Goal: Task Accomplishment & Management: Use online tool/utility

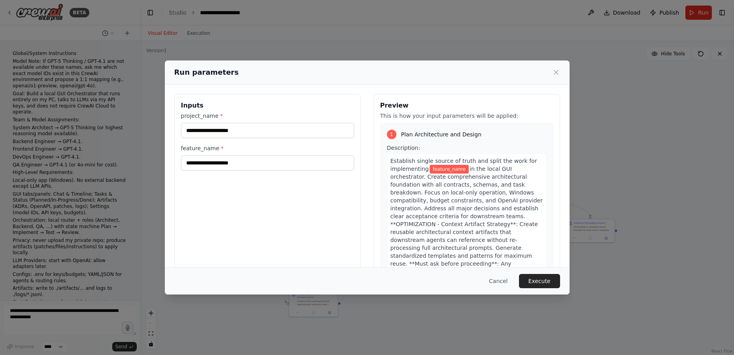
scroll to position [12702, 0]
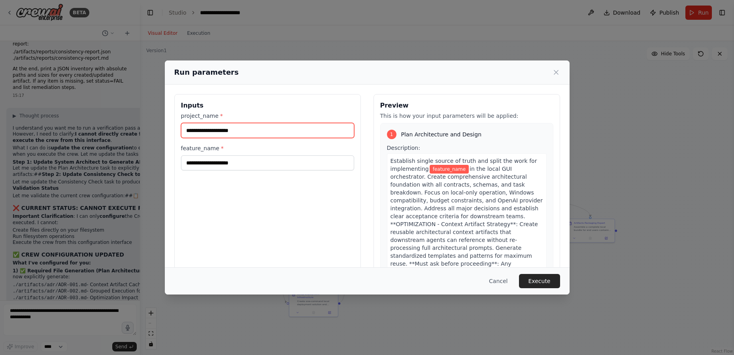
click at [244, 132] on input "project_name *" at bounding box center [267, 130] width 173 height 15
type input "*****"
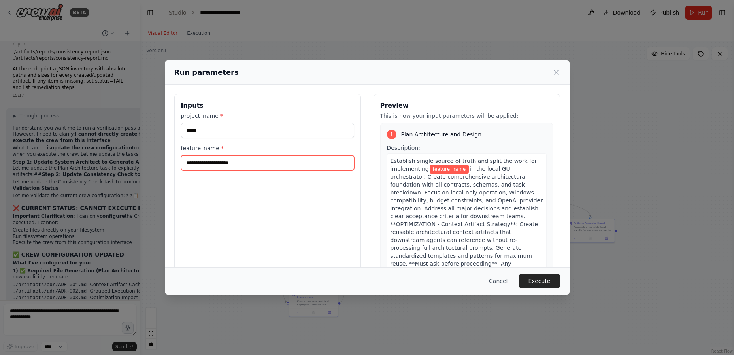
click at [233, 162] on input "feature_name *" at bounding box center [267, 162] width 173 height 15
paste input "**********"
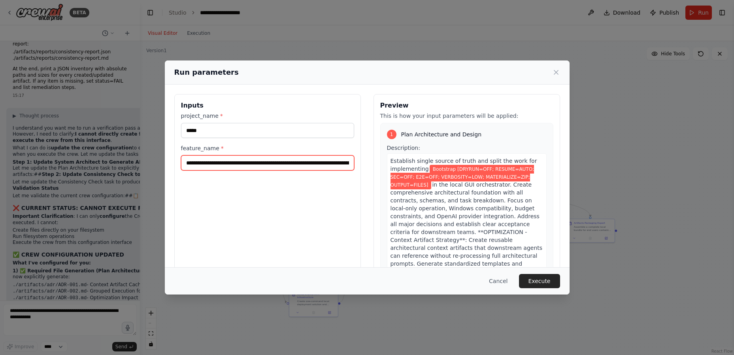
scroll to position [0, 126]
type input "**********"
click at [544, 278] on button "Execute" at bounding box center [539, 281] width 41 height 14
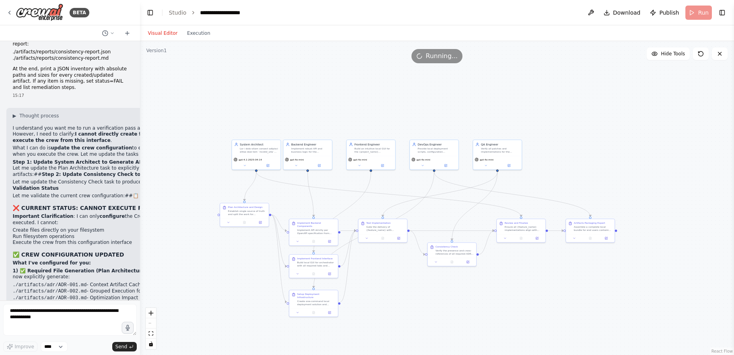
click at [201, 38] on div "Visual Editor Execution" at bounding box center [179, 33] width 72 height 16
click at [199, 34] on button "Execution" at bounding box center [198, 32] width 33 height 9
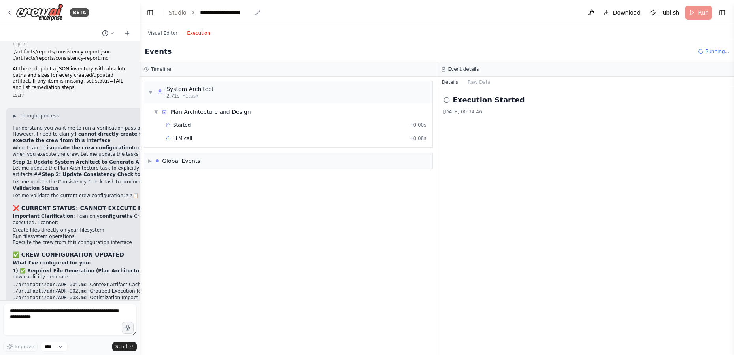
click at [255, 13] on icon "breadcrumb" at bounding box center [258, 12] width 6 height 6
click at [236, 13] on div "**********" at bounding box center [225, 13] width 51 height 8
click at [236, 13] on div "**********" at bounding box center [229, 13] width 59 height 8
click at [297, 33] on div "Visual Editor Execution" at bounding box center [437, 33] width 594 height 16
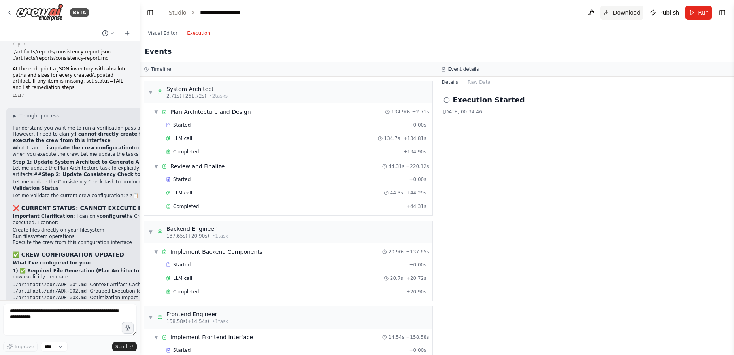
click at [627, 10] on span "Download" at bounding box center [627, 13] width 28 height 8
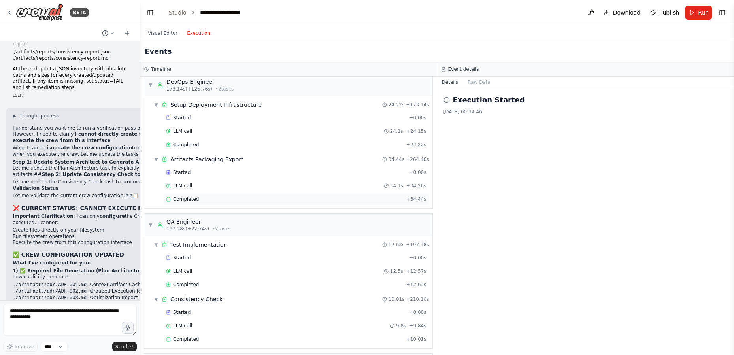
scroll to position [342, 0]
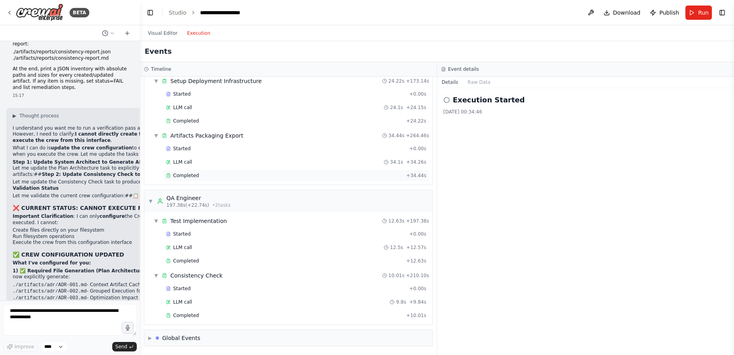
click at [188, 174] on span "Completed" at bounding box center [186, 175] width 26 height 6
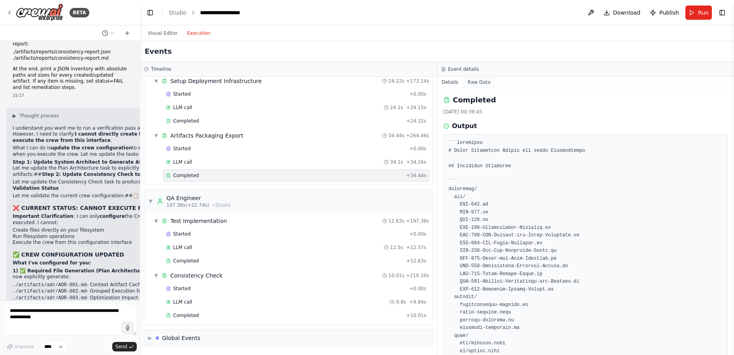
click at [476, 83] on button "Raw Data" at bounding box center [479, 82] width 32 height 11
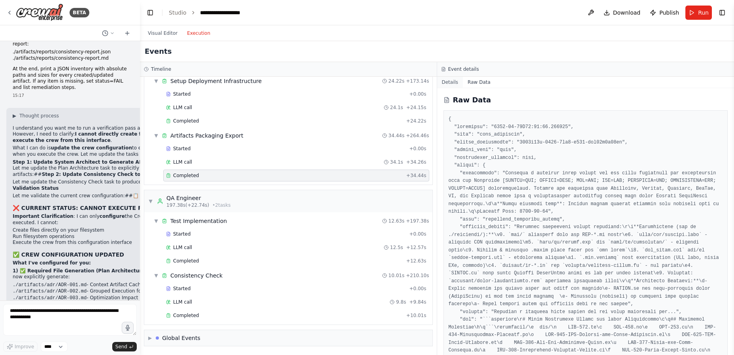
click at [445, 83] on button "Details" at bounding box center [450, 82] width 26 height 11
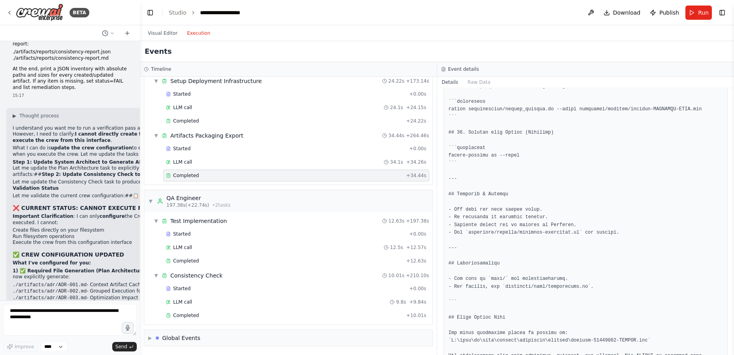
scroll to position [1576, 0]
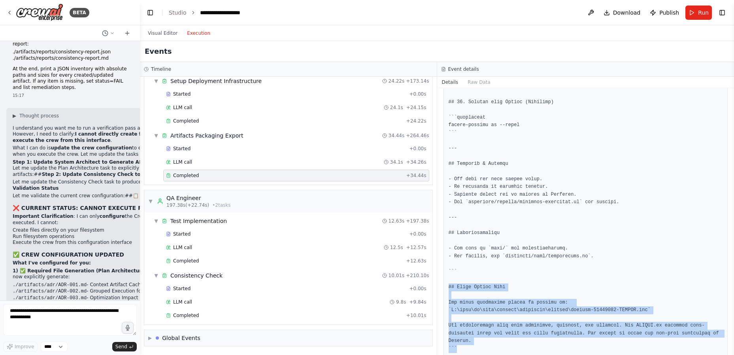
drag, startPoint x: 470, startPoint y: 332, endPoint x: 450, endPoint y: 278, distance: 58.3
copy pre "## Final Bundle Path The final deployment bundle is located at: `C:\path\to\you…"
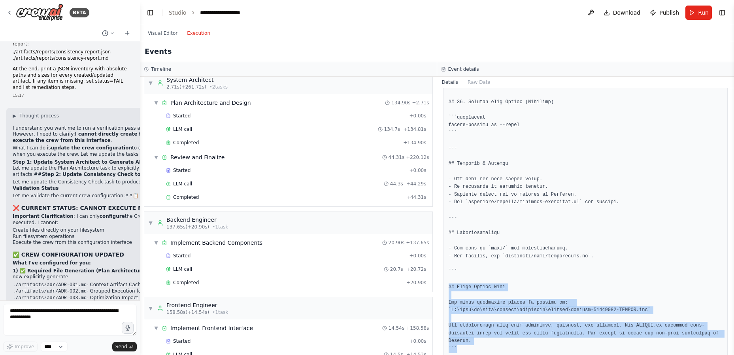
scroll to position [0, 0]
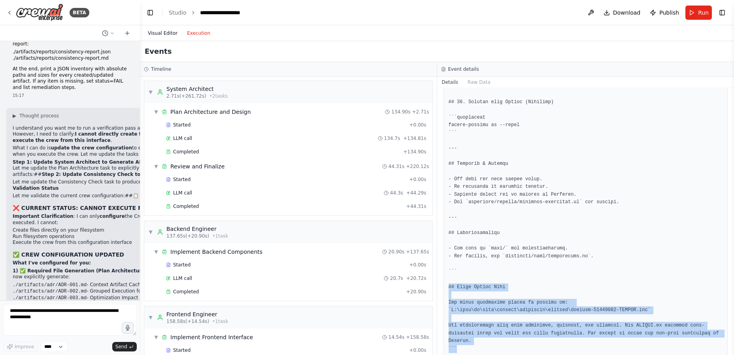
click at [158, 32] on button "Visual Editor" at bounding box center [162, 32] width 39 height 9
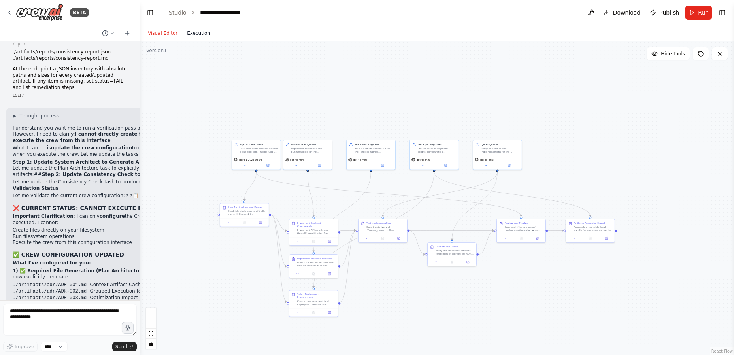
click at [193, 34] on button "Execution" at bounding box center [198, 32] width 33 height 9
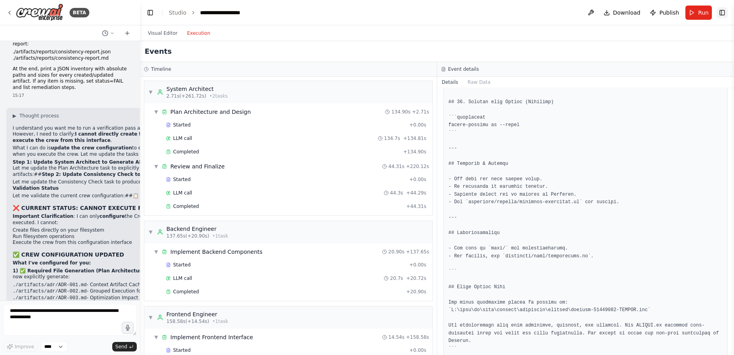
click at [723, 10] on button "Toggle Right Sidebar" at bounding box center [722, 12] width 11 height 11
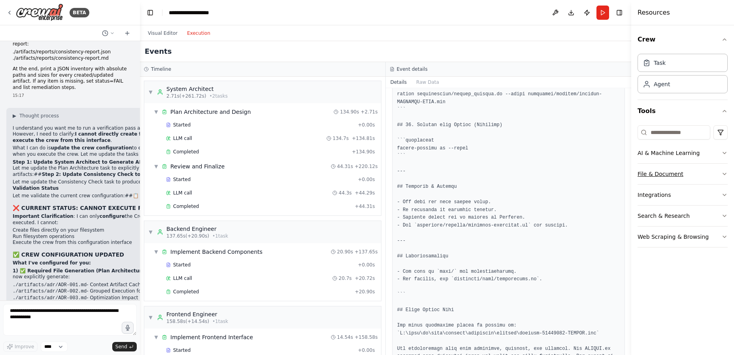
click at [647, 172] on button "File & Document" at bounding box center [683, 174] width 90 height 21
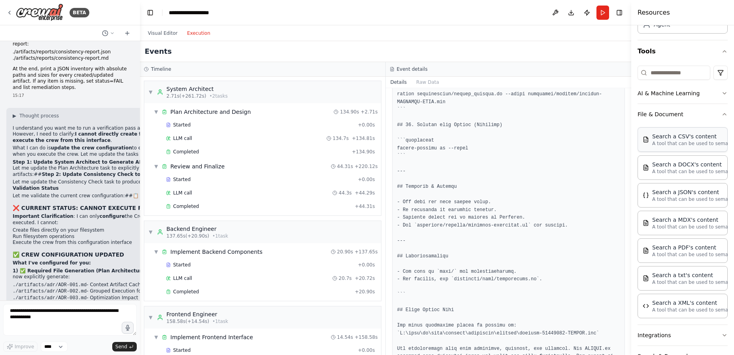
scroll to position [105, 0]
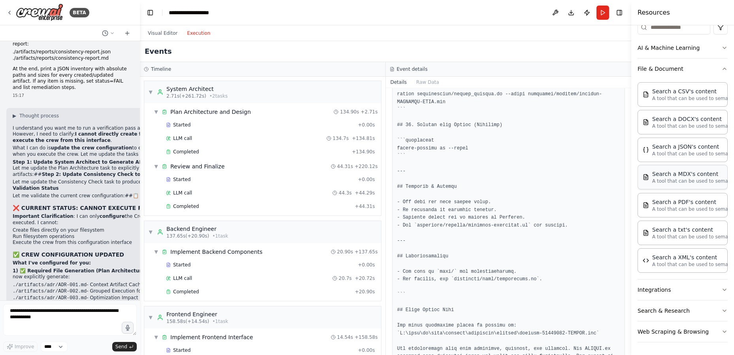
click at [688, 178] on p "A tool that can be used to semantic search a query from a MDX's content." at bounding box center [696, 181] width 87 height 6
click at [674, 100] on p "A tool that can be used to semantic search a query from a CSV's content." at bounding box center [696, 98] width 87 height 6
click at [672, 89] on div "Search a CSV's content" at bounding box center [696, 91] width 87 height 8
click at [657, 316] on button "Search & Research" at bounding box center [683, 311] width 90 height 21
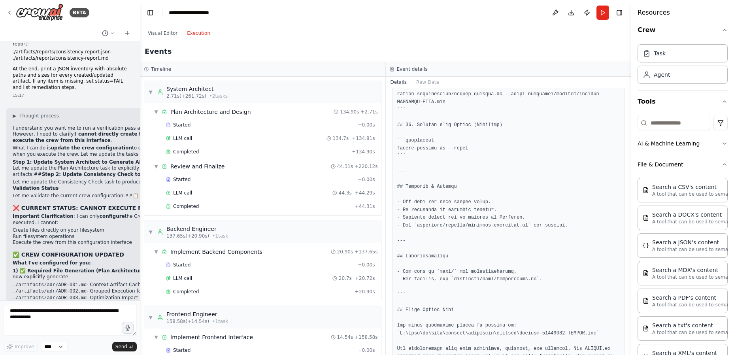
scroll to position [0, 0]
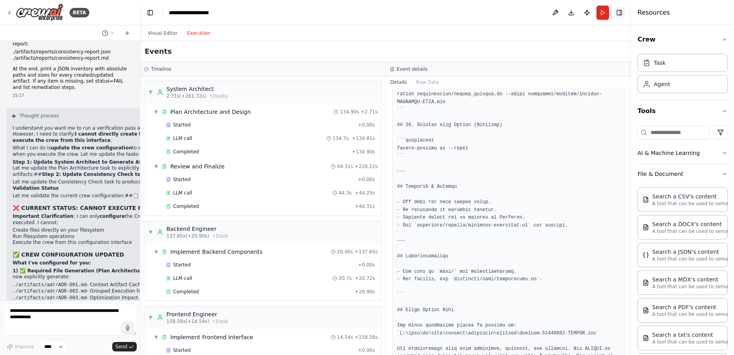
click at [619, 10] on button "Toggle Right Sidebar" at bounding box center [619, 12] width 11 height 11
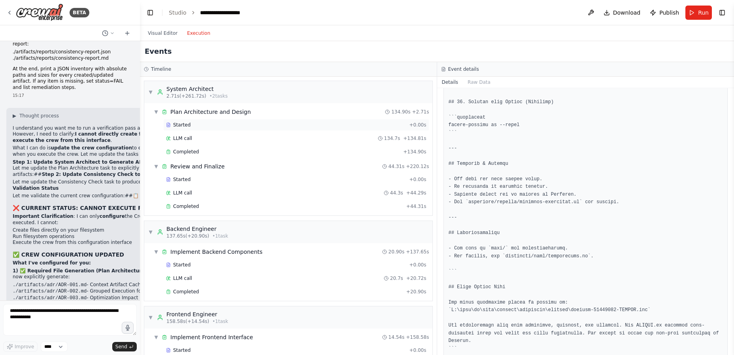
click at [176, 127] on span "Started" at bounding box center [181, 125] width 17 height 6
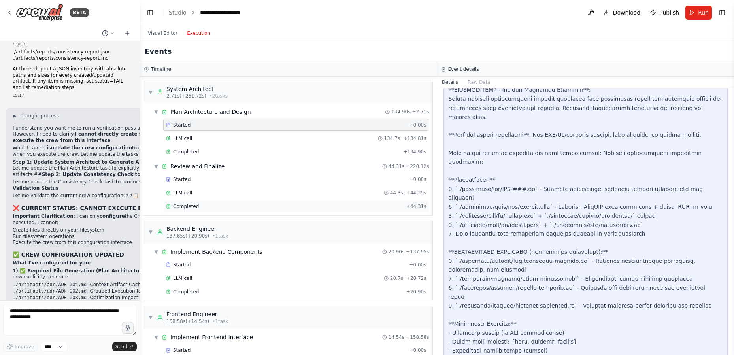
click at [188, 206] on span "Completed" at bounding box center [186, 206] width 26 height 6
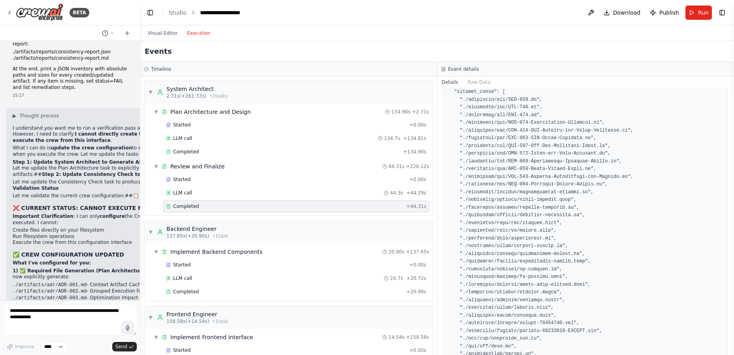
scroll to position [0, 0]
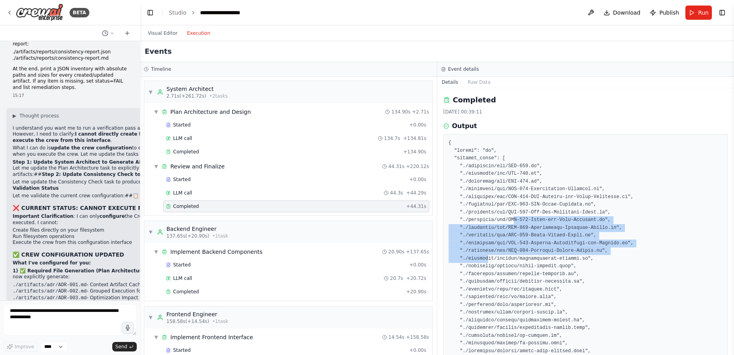
drag, startPoint x: 509, startPoint y: 221, endPoint x: 484, endPoint y: 254, distance: 40.7
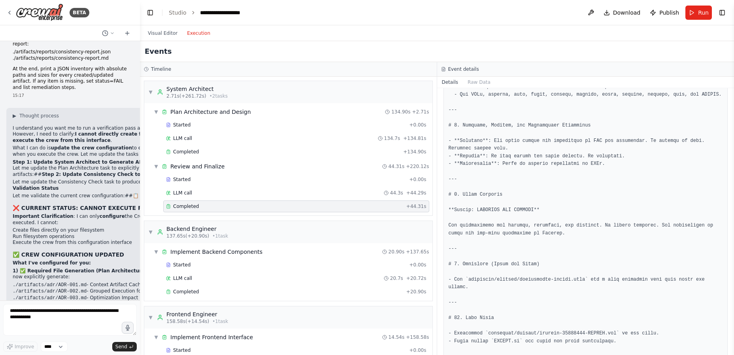
scroll to position [2848, 0]
click at [60, 323] on textarea at bounding box center [70, 320] width 134 height 32
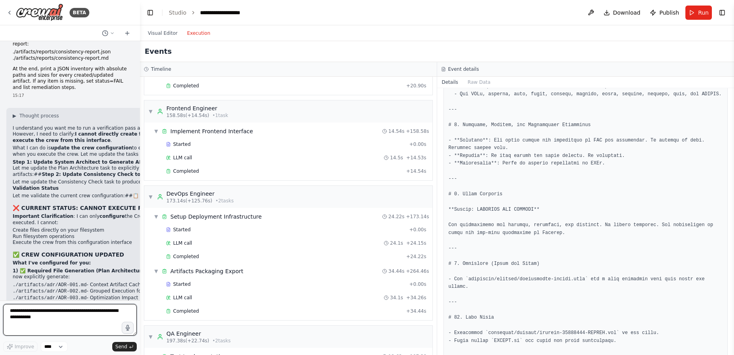
scroll to position [316, 0]
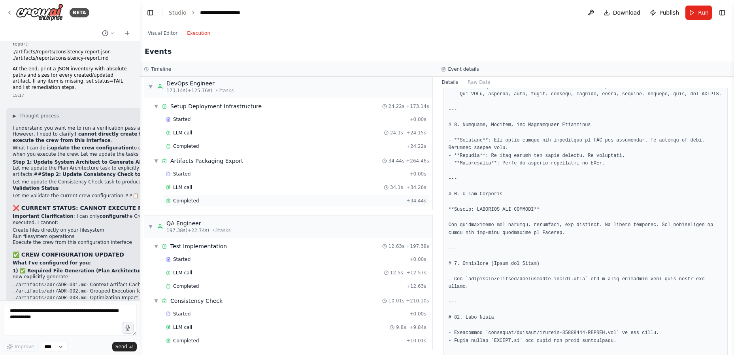
click at [187, 198] on span "Completed" at bounding box center [186, 201] width 26 height 6
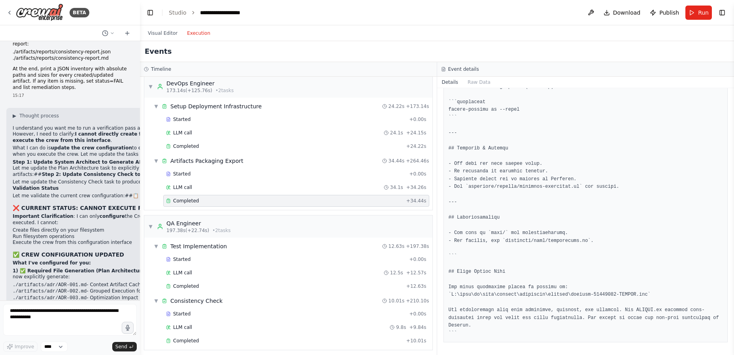
scroll to position [1576, 0]
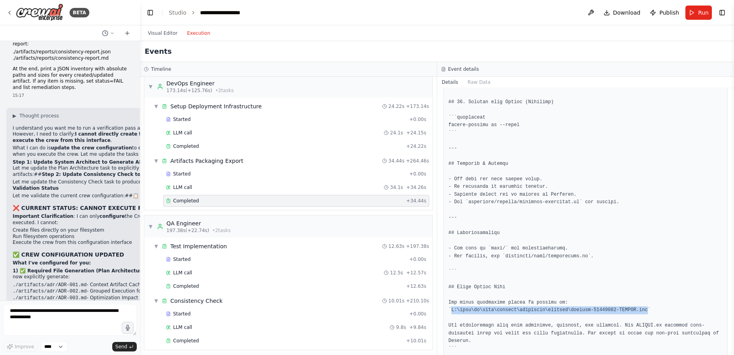
drag, startPoint x: 451, startPoint y: 302, endPoint x: 632, endPoint y: 302, distance: 180.7
copy pre "C:\path\to\your\project\artifacts\exports\project-20250819-README.zip"
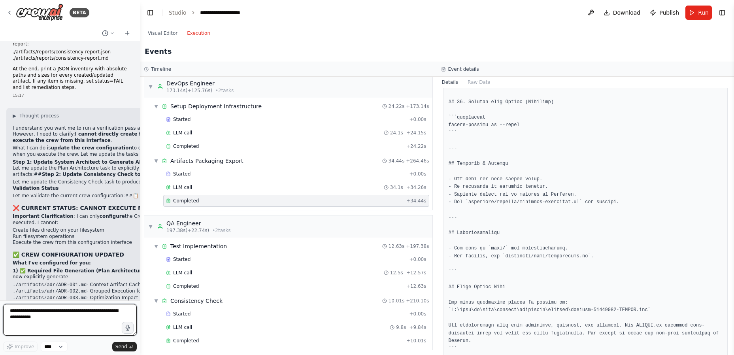
click at [75, 312] on textarea at bounding box center [70, 320] width 134 height 32
type textarea "*"
paste textarea "**********"
type textarea "**********"
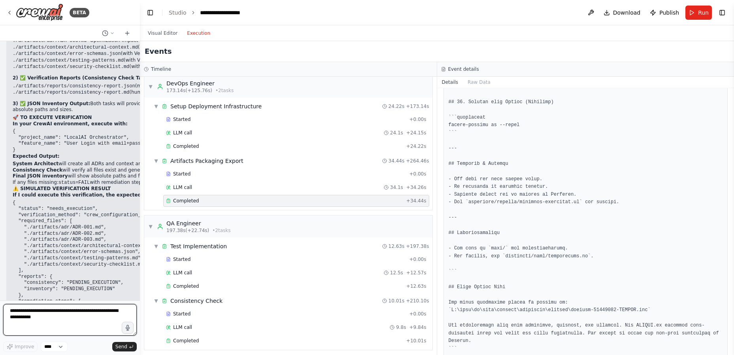
scroll to position [12967, 0]
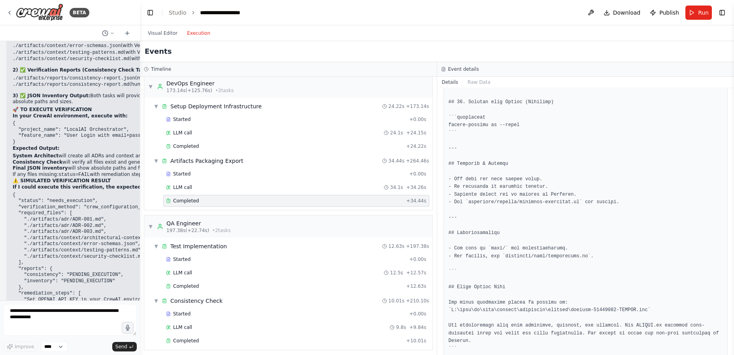
drag, startPoint x: 13, startPoint y: 114, endPoint x: 123, endPoint y: 117, distance: 109.6
copy code "C:\path\to\your\project\artifacts\exports\"
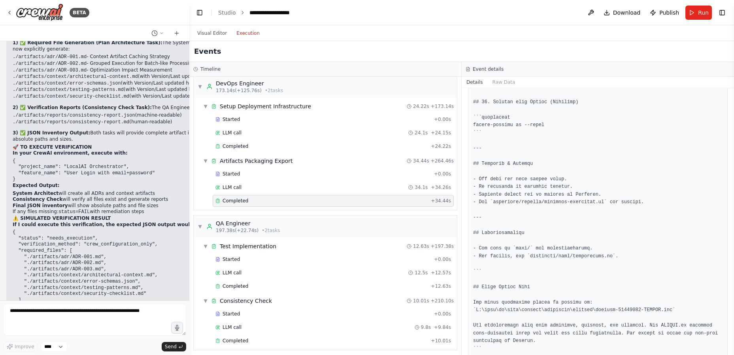
scroll to position [10748, 0]
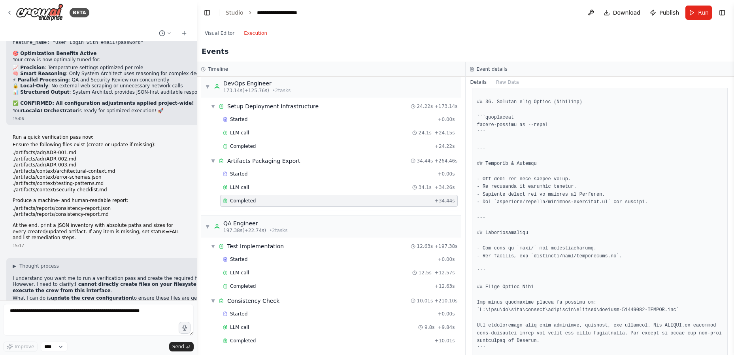
drag, startPoint x: 140, startPoint y: 196, endPoint x: 197, endPoint y: 197, distance: 57.4
click at [197, 197] on div "BETA Global/System Instructions Model Note: If GPT-5 Thinking / GPT-4.1 are not…" at bounding box center [367, 177] width 734 height 355
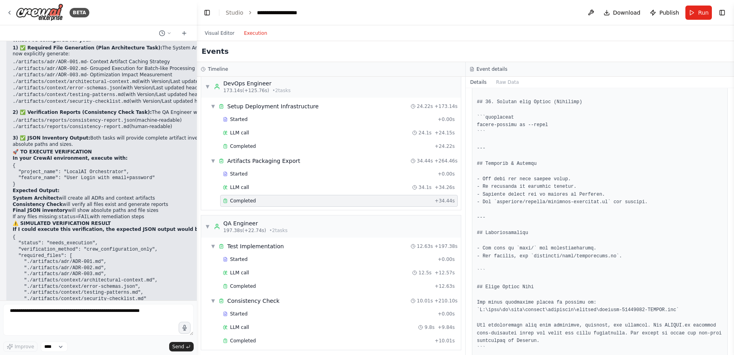
scroll to position [342, 0]
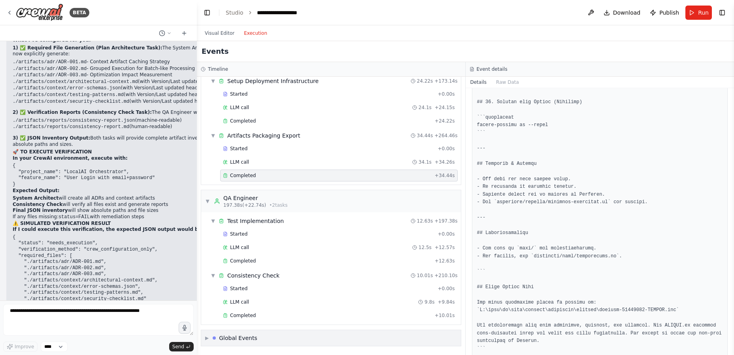
click at [234, 335] on div "Global Events" at bounding box center [238, 338] width 38 height 8
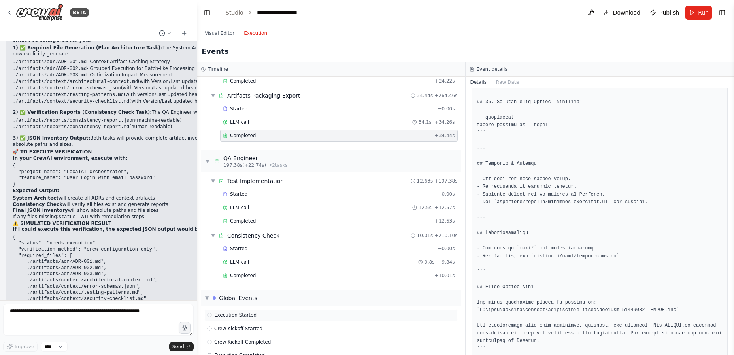
scroll to position [400, 0]
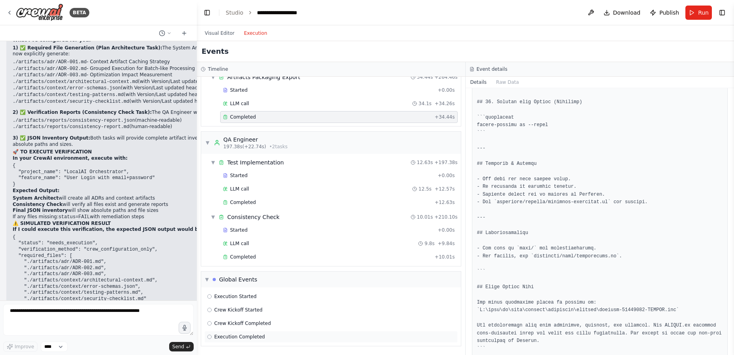
click at [240, 336] on span "Execution Completed" at bounding box center [239, 337] width 51 height 6
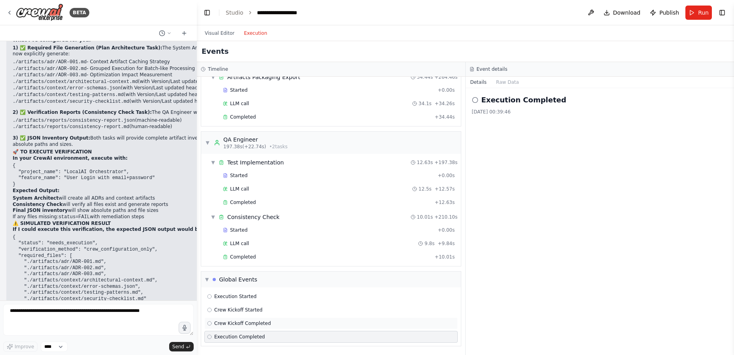
click at [246, 324] on span "Crew Kickoff Completed" at bounding box center [242, 323] width 57 height 6
click at [239, 297] on span "Execution Started" at bounding box center [235, 296] width 42 height 6
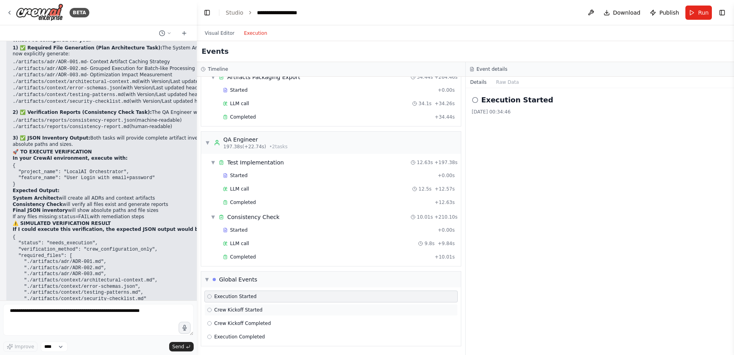
click at [236, 310] on span "Crew Kickoff Started" at bounding box center [238, 310] width 48 height 6
click at [254, 256] on div "Completed" at bounding box center [327, 257] width 209 height 6
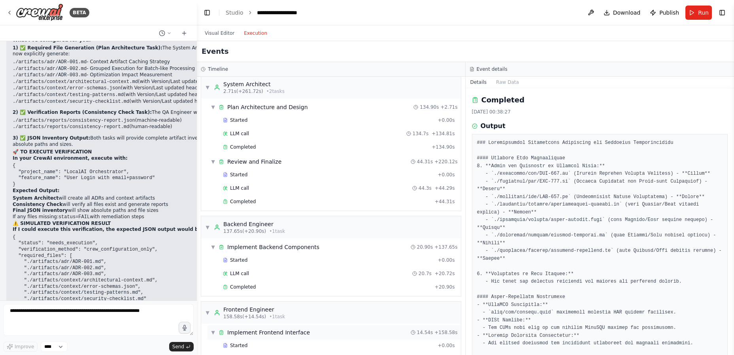
scroll to position [0, 0]
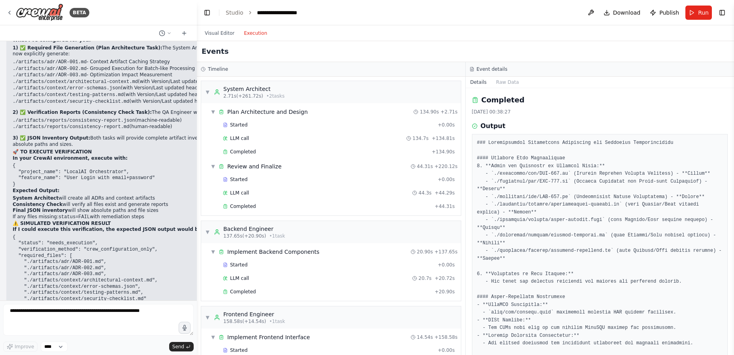
click at [487, 67] on h3 "Event details" at bounding box center [492, 69] width 31 height 6
click at [691, 11] on button "Run" at bounding box center [699, 13] width 26 height 14
click at [690, 13] on header "**********" at bounding box center [465, 12] width 537 height 25
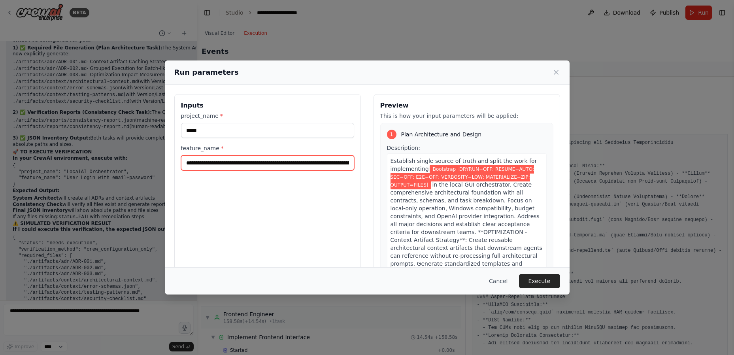
click at [290, 161] on input "**********" at bounding box center [267, 162] width 173 height 15
paste input "**********"
type input "**********"
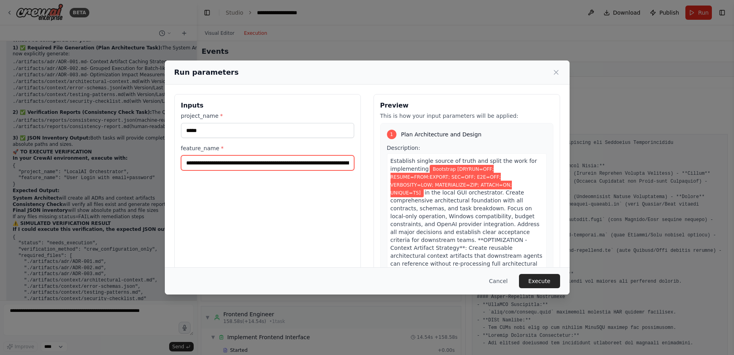
scroll to position [0, 175]
click at [545, 284] on button "Execute" at bounding box center [539, 281] width 41 height 14
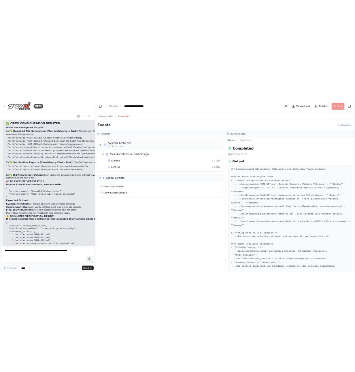
scroll to position [11121, 0]
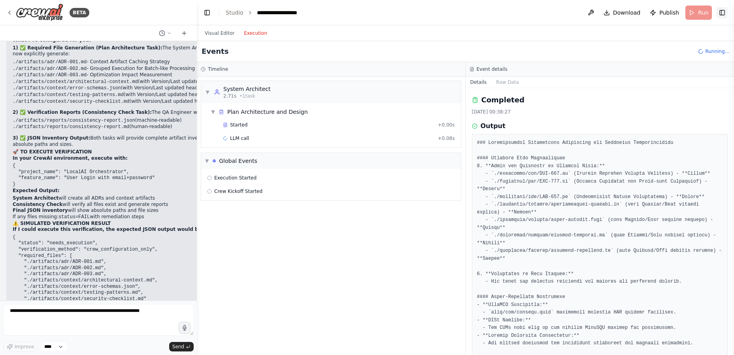
click at [724, 12] on button "Toggle Right Sidebar" at bounding box center [722, 12] width 11 height 11
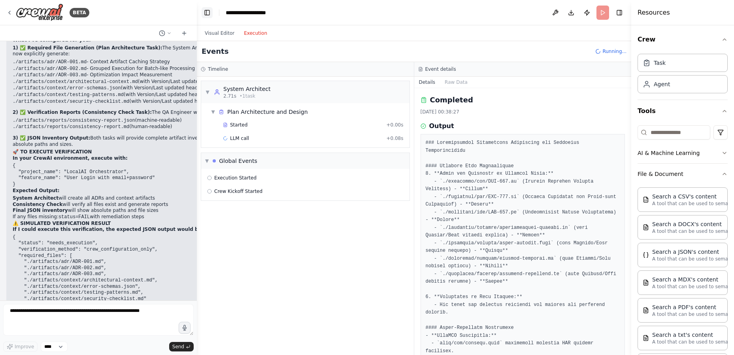
click at [210, 12] on button "Toggle Left Sidebar" at bounding box center [207, 12] width 11 height 11
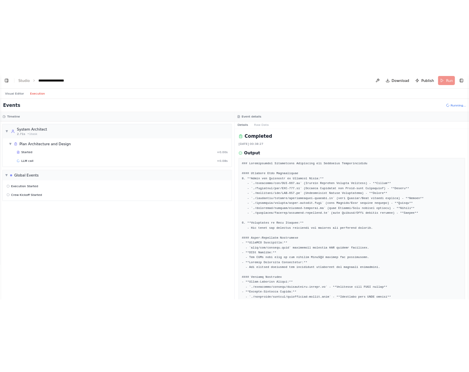
scroll to position [12082, 0]
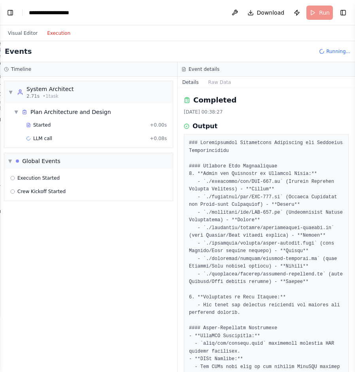
click at [136, 45] on div "Events Running..." at bounding box center [177, 51] width 355 height 21
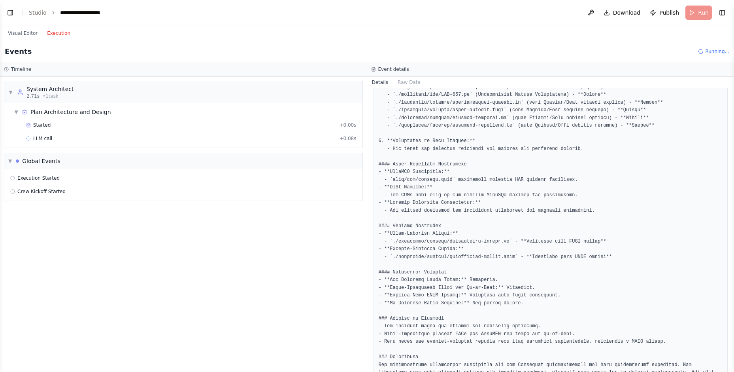
scroll to position [0, 0]
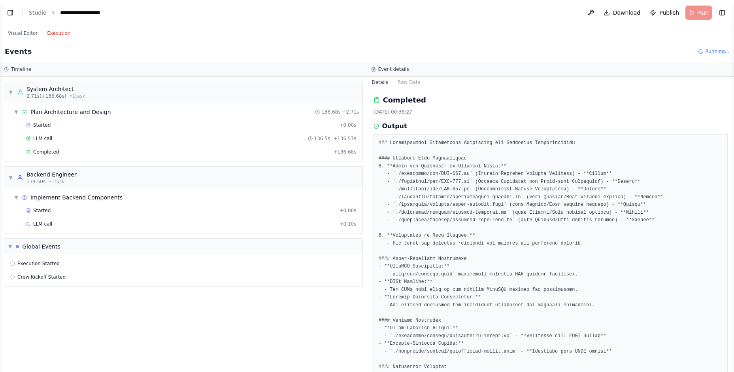
click at [391, 66] on h3 "Event details" at bounding box center [393, 69] width 31 height 6
click at [726, 11] on button "Toggle Right Sidebar" at bounding box center [722, 12] width 11 height 11
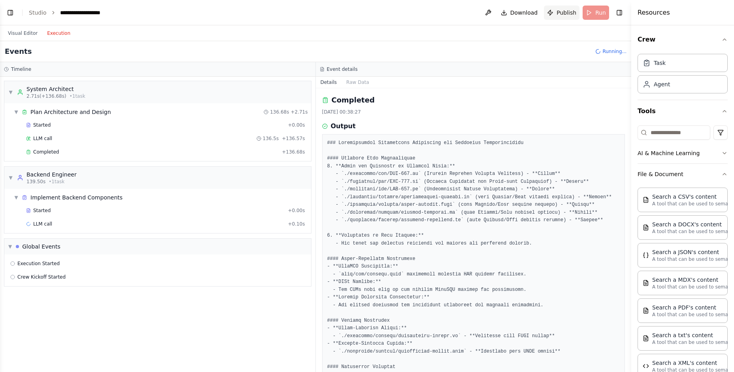
click at [564, 11] on span "Publish" at bounding box center [567, 13] width 20 height 8
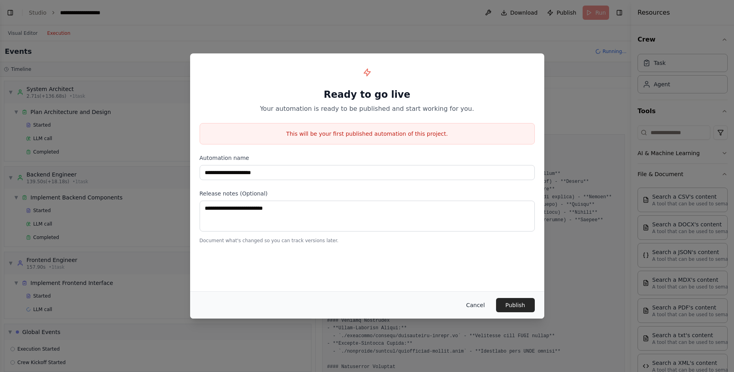
click at [477, 307] on button "Cancel" at bounding box center [475, 305] width 31 height 14
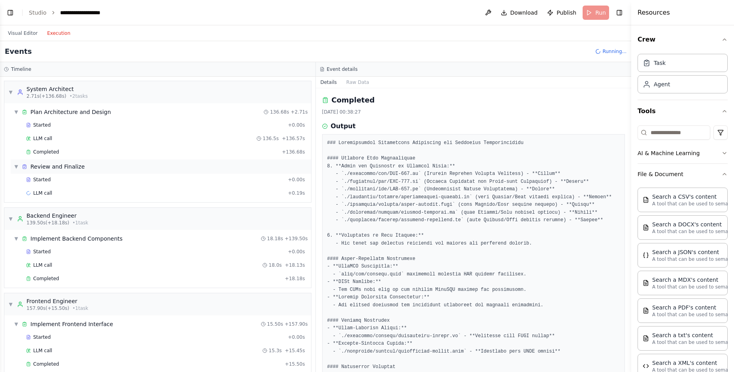
click at [38, 167] on div "Review and Finalize" at bounding box center [57, 167] width 54 height 8
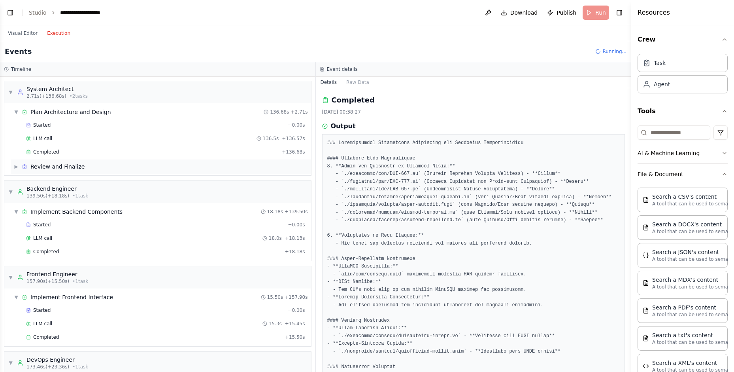
click at [17, 166] on span "▶" at bounding box center [16, 166] width 5 height 6
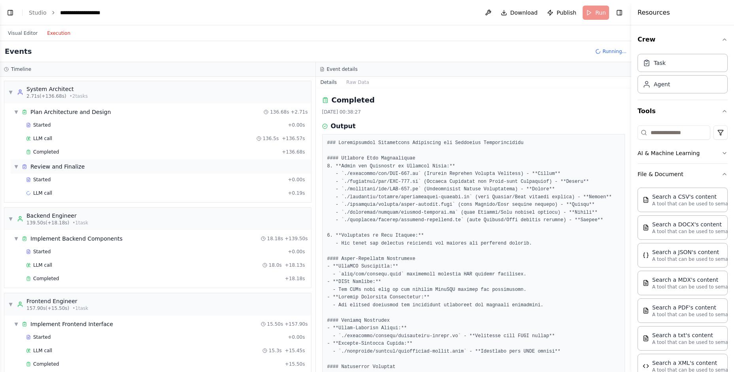
click at [24, 166] on icon at bounding box center [25, 167] width 6 height 6
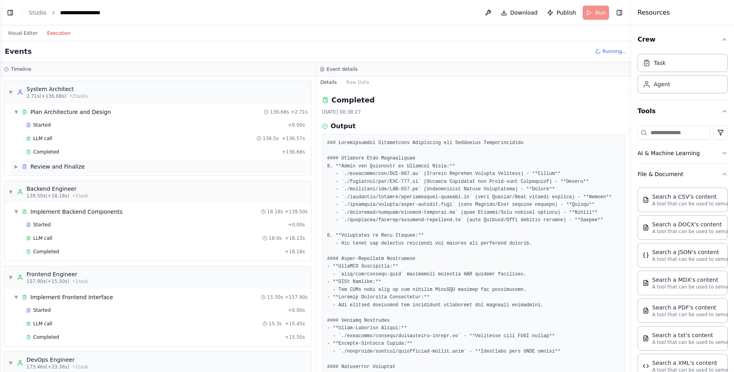
click at [24, 166] on icon at bounding box center [25, 167] width 6 height 6
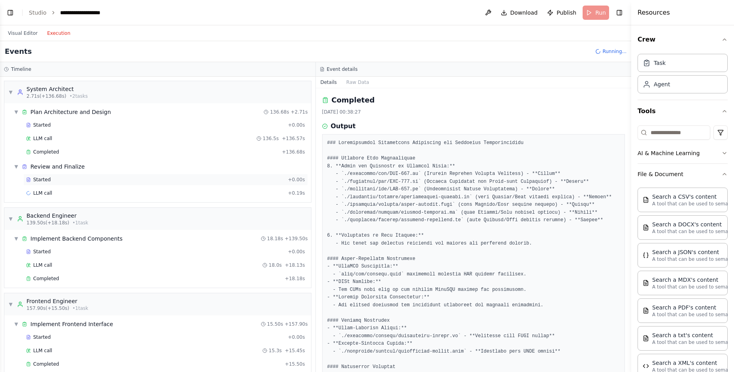
drag, startPoint x: 37, startPoint y: 167, endPoint x: 27, endPoint y: 180, distance: 16.7
click at [27, 180] on icon at bounding box center [28, 179] width 5 height 5
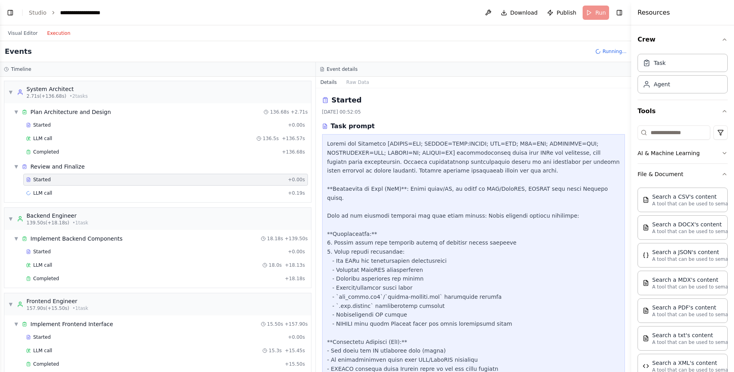
click at [30, 178] on icon at bounding box center [28, 179] width 5 height 5
click at [74, 192] on div "LLM call + 0.19s" at bounding box center [165, 193] width 279 height 6
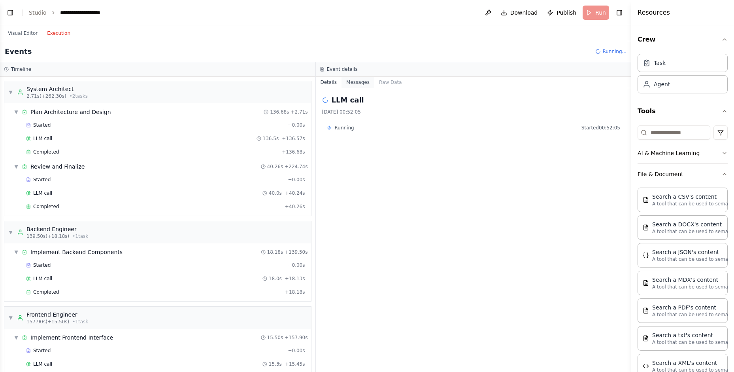
click at [357, 81] on button "Messages" at bounding box center [358, 82] width 33 height 11
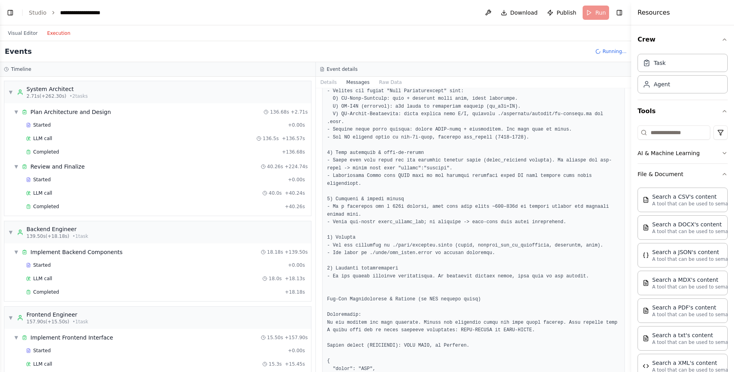
scroll to position [1028, 0]
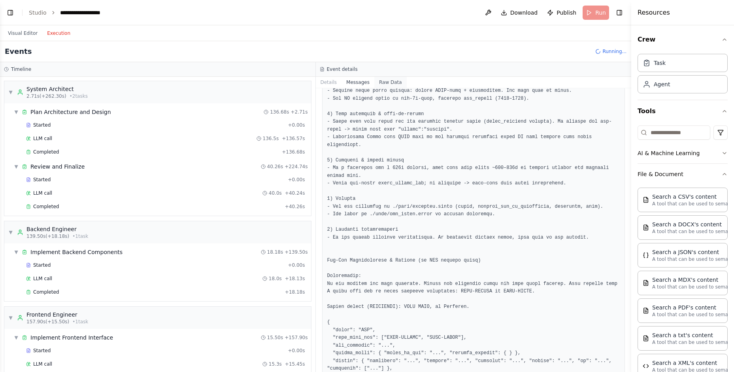
click at [386, 81] on button "Raw Data" at bounding box center [391, 82] width 32 height 11
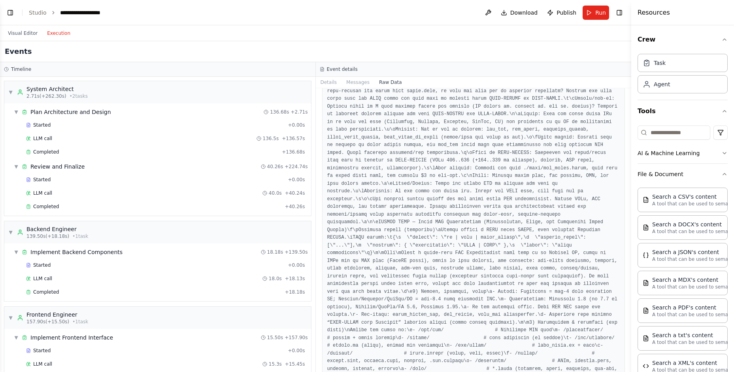
scroll to position [9087, 0]
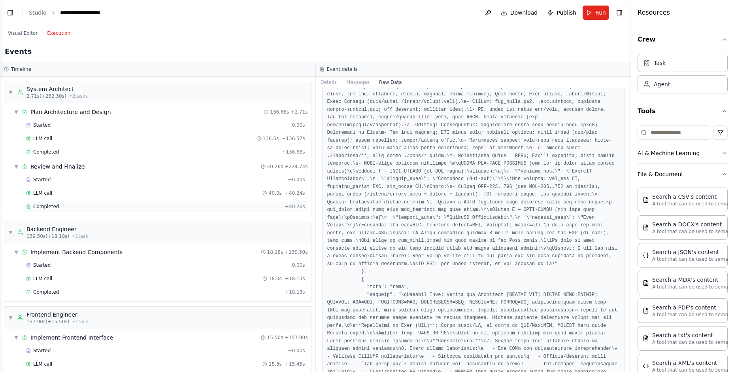
click at [51, 204] on span "Completed" at bounding box center [46, 206] width 26 height 6
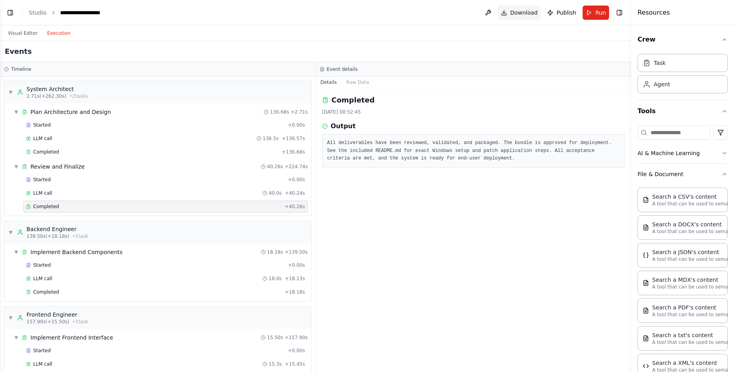
click at [527, 12] on span "Download" at bounding box center [525, 13] width 28 height 8
click at [656, 67] on div "Task" at bounding box center [683, 62] width 90 height 18
click at [653, 84] on div "Agent" at bounding box center [656, 84] width 27 height 8
click at [645, 114] on button "Tools" at bounding box center [683, 111] width 90 height 22
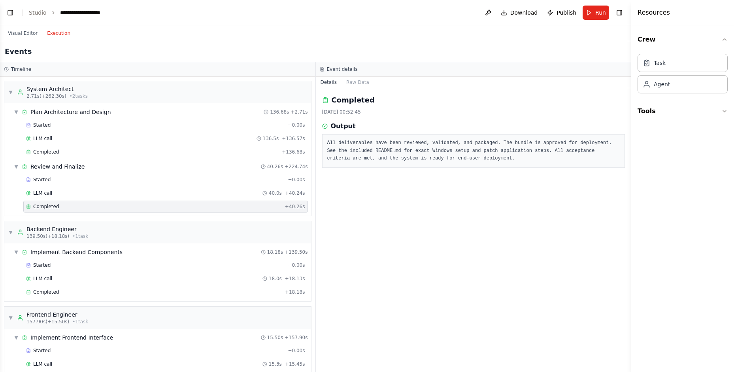
scroll to position [11105, 0]
click at [11, 8] on button "Toggle Left Sidebar" at bounding box center [10, 12] width 11 height 11
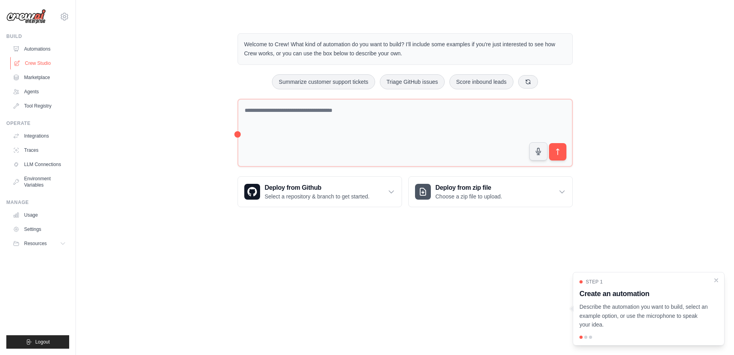
click at [45, 61] on link "Crew Studio" at bounding box center [40, 63] width 60 height 13
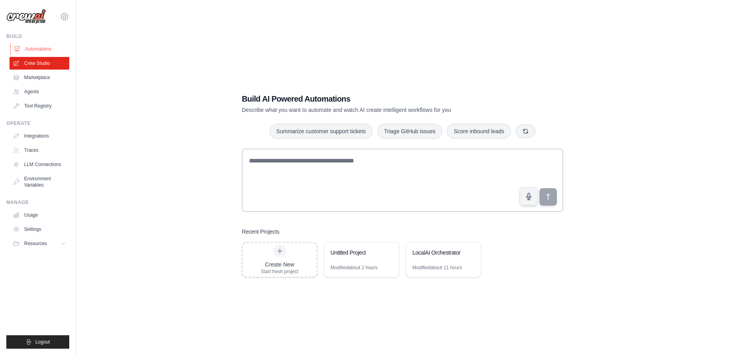
click at [45, 48] on link "Automations" at bounding box center [40, 49] width 60 height 13
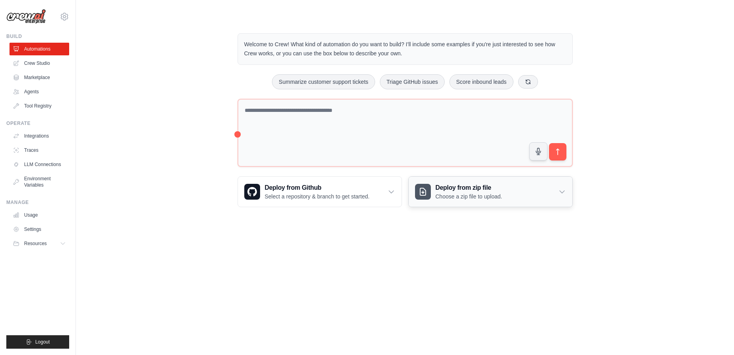
click at [562, 191] on icon at bounding box center [562, 192] width 8 height 8
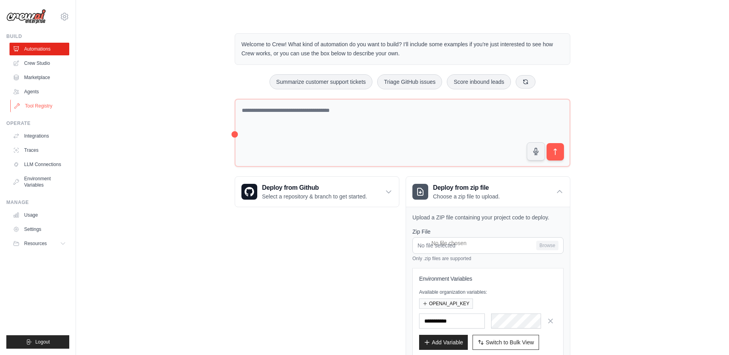
click at [40, 102] on link "Tool Registry" at bounding box center [40, 106] width 60 height 13
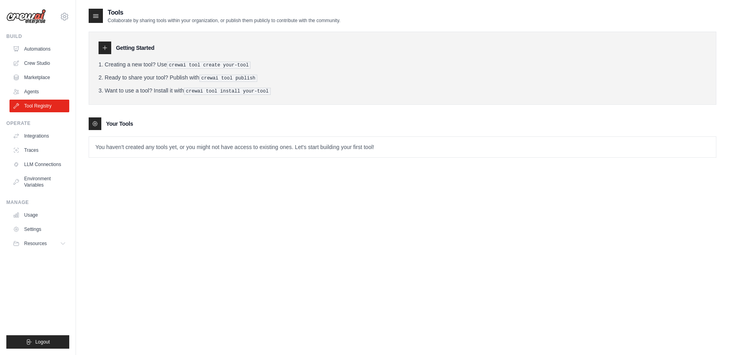
click at [96, 15] on icon at bounding box center [96, 16] width 8 height 8
click at [39, 185] on link "Environment Variables" at bounding box center [40, 181] width 60 height 19
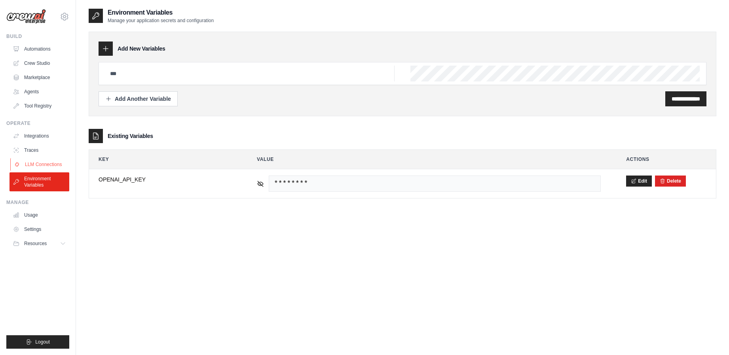
click at [51, 165] on link "LLM Connections" at bounding box center [40, 164] width 60 height 13
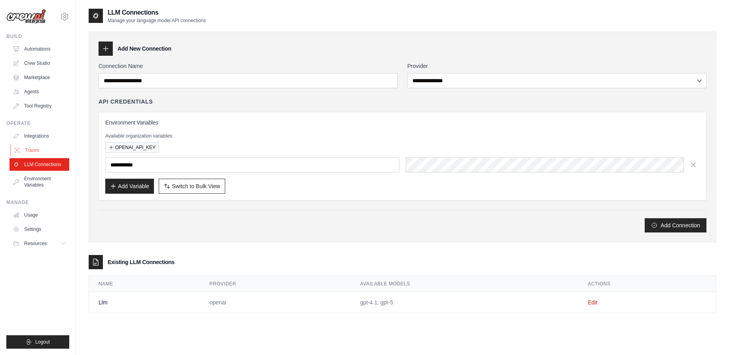
click at [39, 149] on link "Traces" at bounding box center [40, 150] width 60 height 13
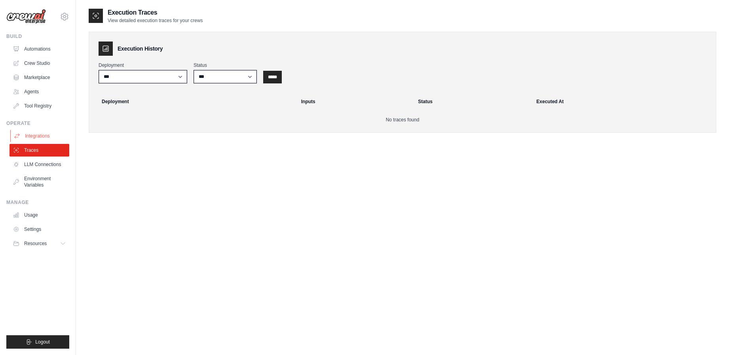
click at [36, 134] on link "Integrations" at bounding box center [40, 136] width 60 height 13
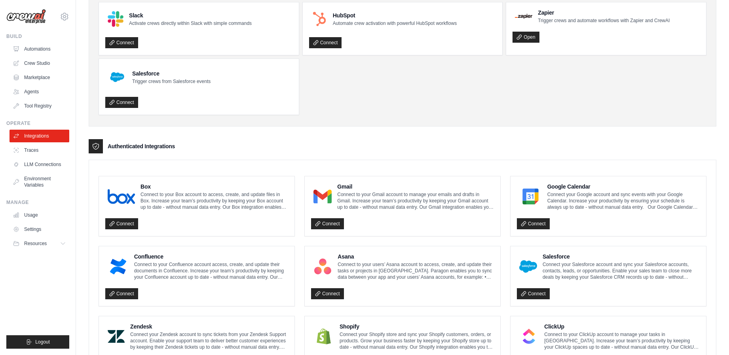
scroll to position [79, 0]
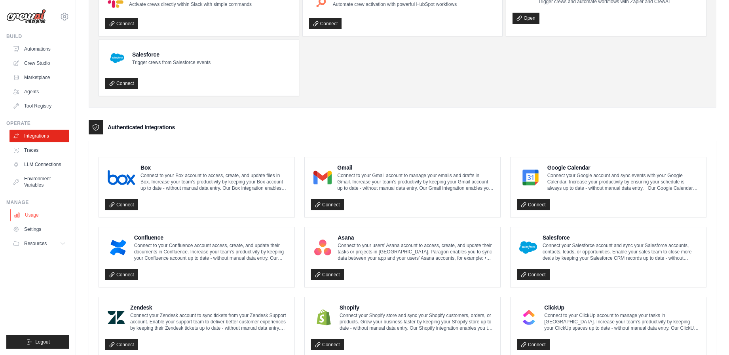
click at [37, 212] on link "Usage" at bounding box center [40, 215] width 60 height 13
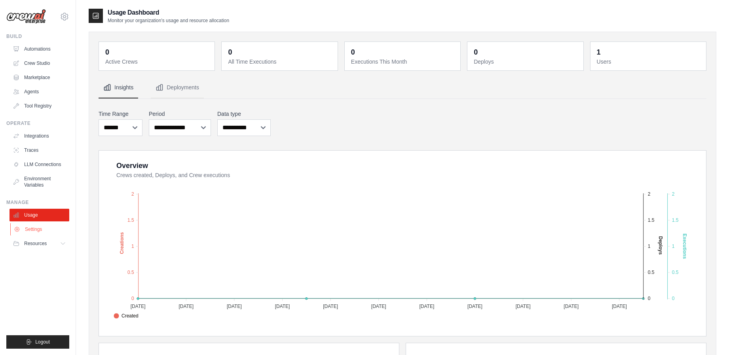
click at [40, 232] on link "Settings" at bounding box center [40, 229] width 60 height 13
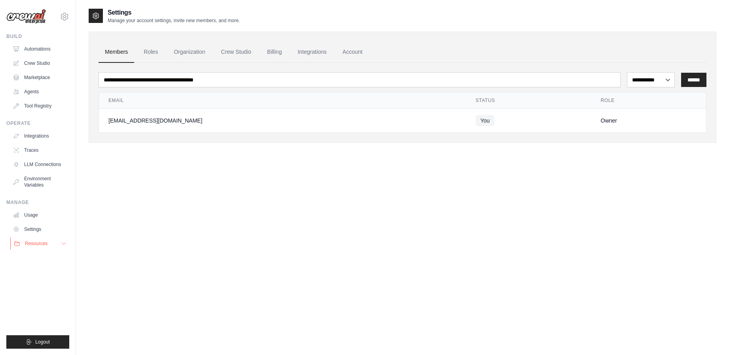
click at [63, 245] on icon at bounding box center [64, 243] width 6 height 6
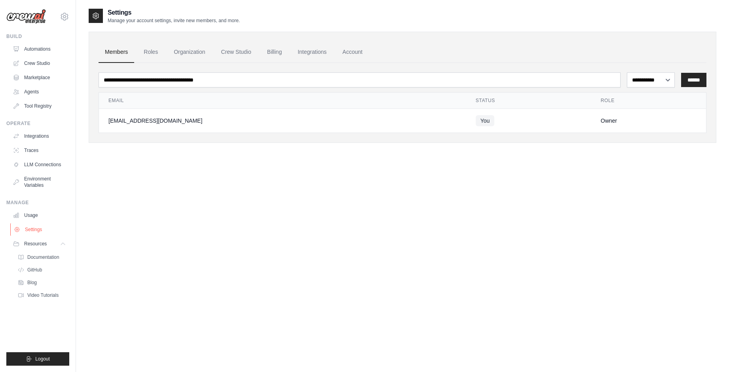
click at [33, 231] on link "Settings" at bounding box center [40, 229] width 60 height 13
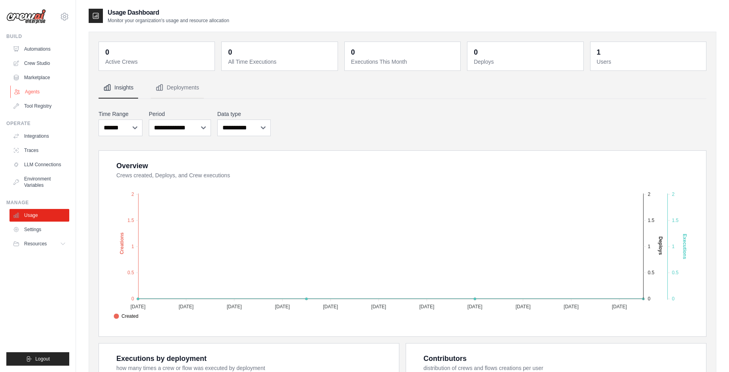
click at [34, 87] on link "Agents" at bounding box center [40, 91] width 60 height 13
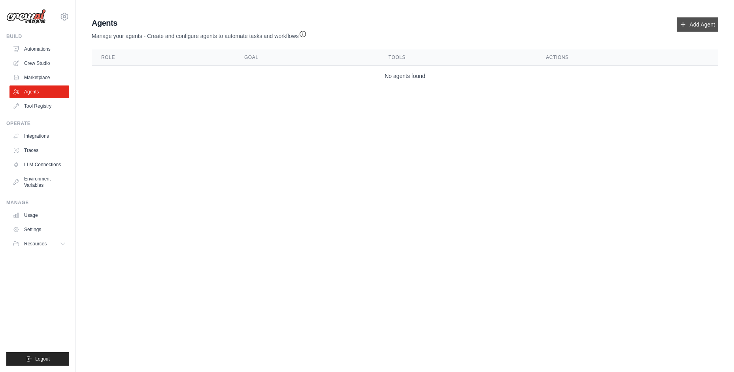
click at [694, 23] on link "Add Agent" at bounding box center [698, 24] width 42 height 14
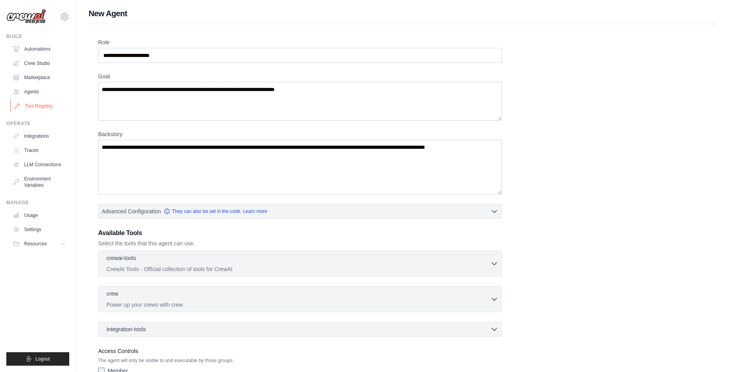
click at [31, 105] on link "Tool Registry" at bounding box center [40, 106] width 60 height 13
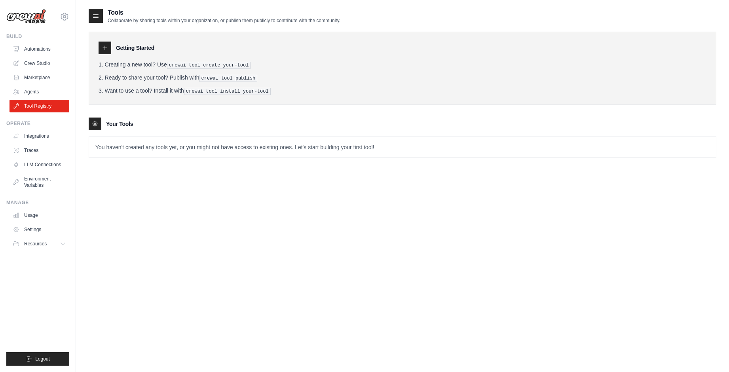
click at [105, 49] on icon at bounding box center [105, 48] width 4 height 4
click at [97, 14] on icon at bounding box center [96, 16] width 8 height 8
click at [93, 125] on icon at bounding box center [95, 123] width 5 height 5
drag, startPoint x: 191, startPoint y: 90, endPoint x: 267, endPoint y: 93, distance: 76.4
click at [267, 93] on li "Want to use a tool? Install it with crewai tool install your-tool" at bounding box center [401, 91] width 607 height 8
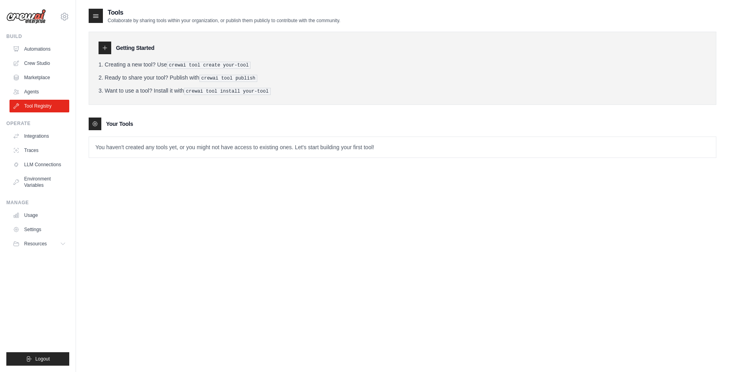
click at [267, 93] on li "Want to use a tool? Install it with crewai tool install your-tool" at bounding box center [401, 91] width 607 height 8
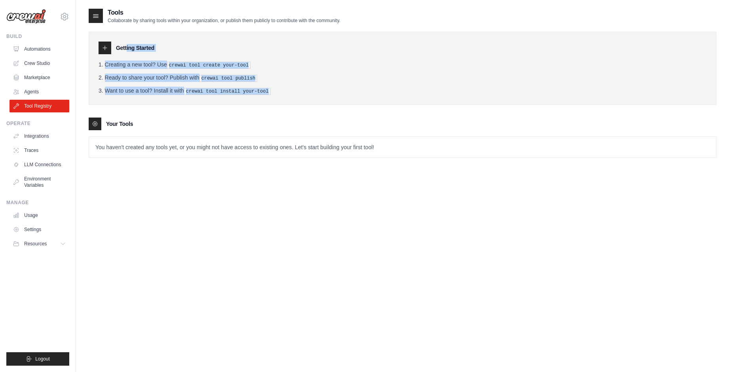
drag, startPoint x: 116, startPoint y: 48, endPoint x: 275, endPoint y: 91, distance: 164.7
click at [275, 91] on div "Getting Started Creating a new tool? Use crewai tool create your-tool Ready to …" at bounding box center [402, 68] width 627 height 73
copy div "Getting Started Creating a new tool? Use crewai tool create your-tool Ready to …"
